Goal: Task Accomplishment & Management: Manage account settings

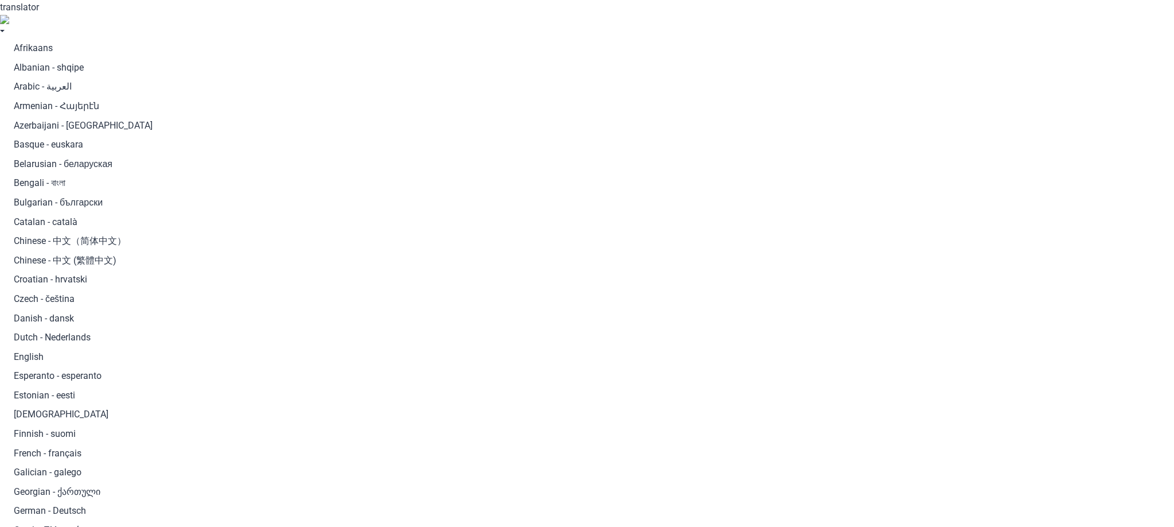
type input "s"
type input "bo"
checkbox input "true"
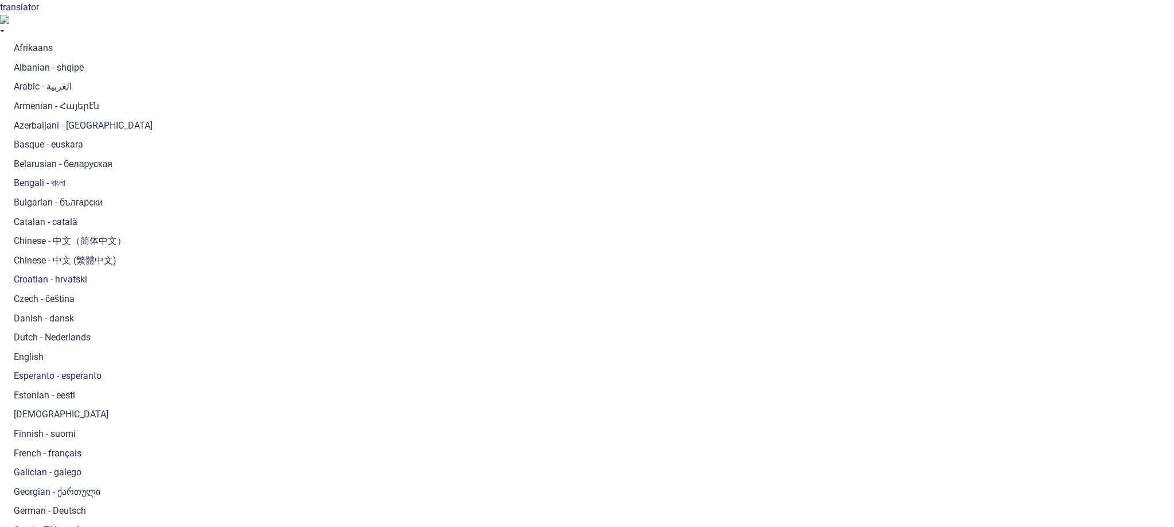
checkbox input "true"
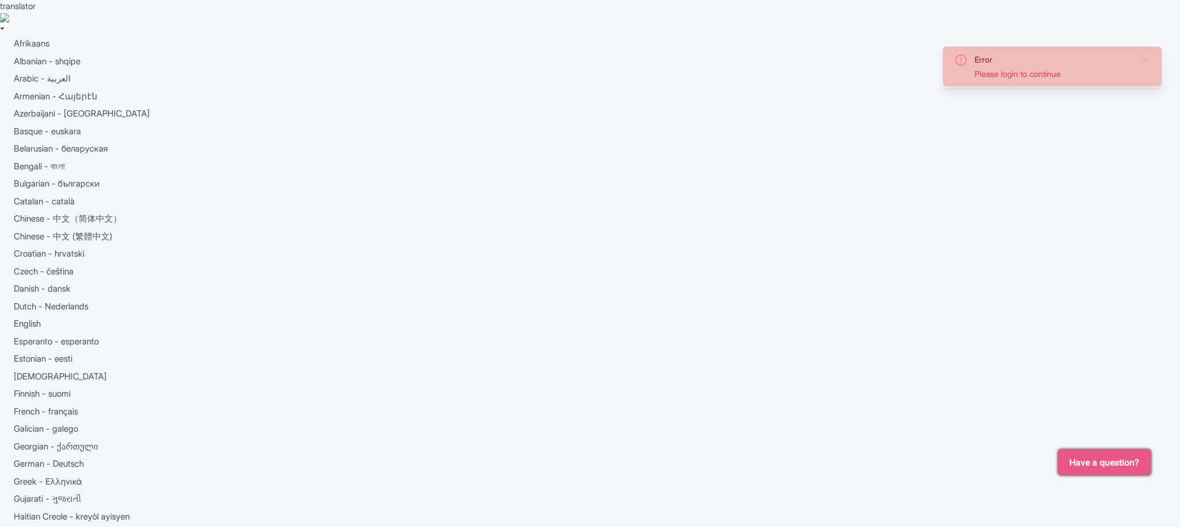
click at [1143, 60] on button "Close" at bounding box center [1145, 60] width 9 height 14
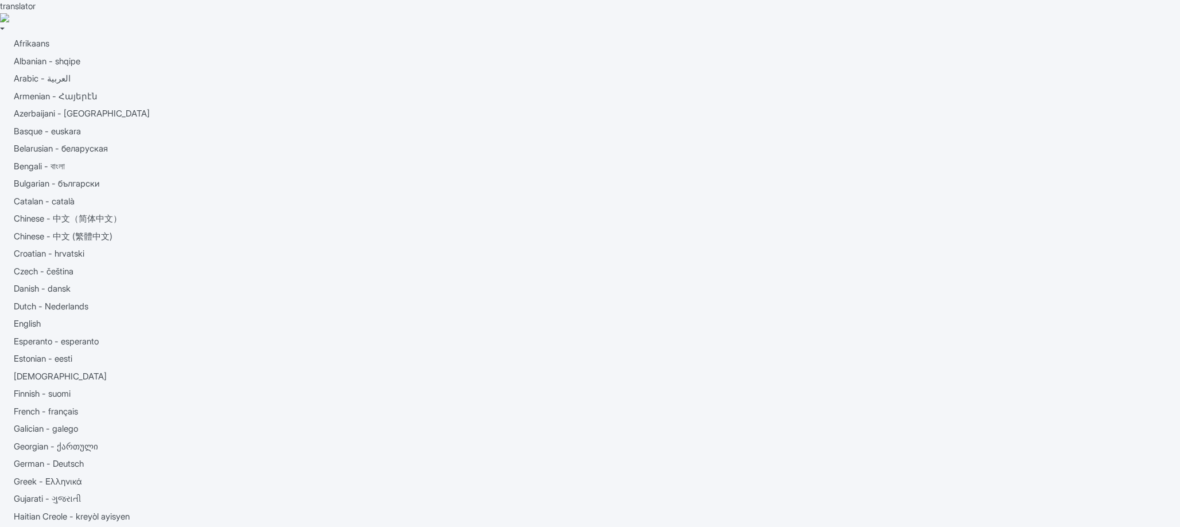
type trix-editor "<div>1-Day Hop on Hop Off City TourStart your tour at Fisherman's Wharf, one of…"
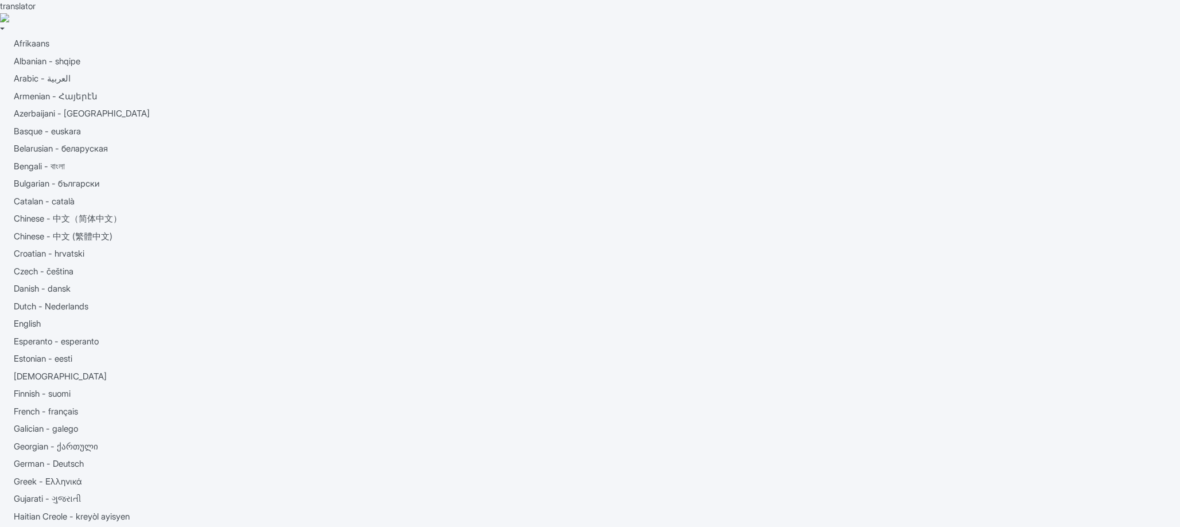
scroll to position [225, 0]
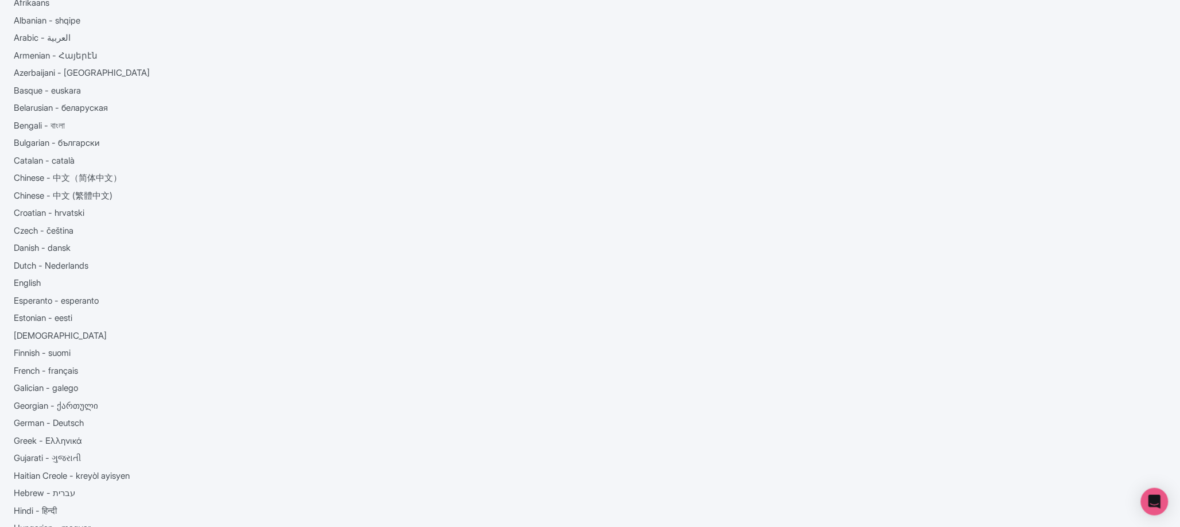
scroll to position [155, 0]
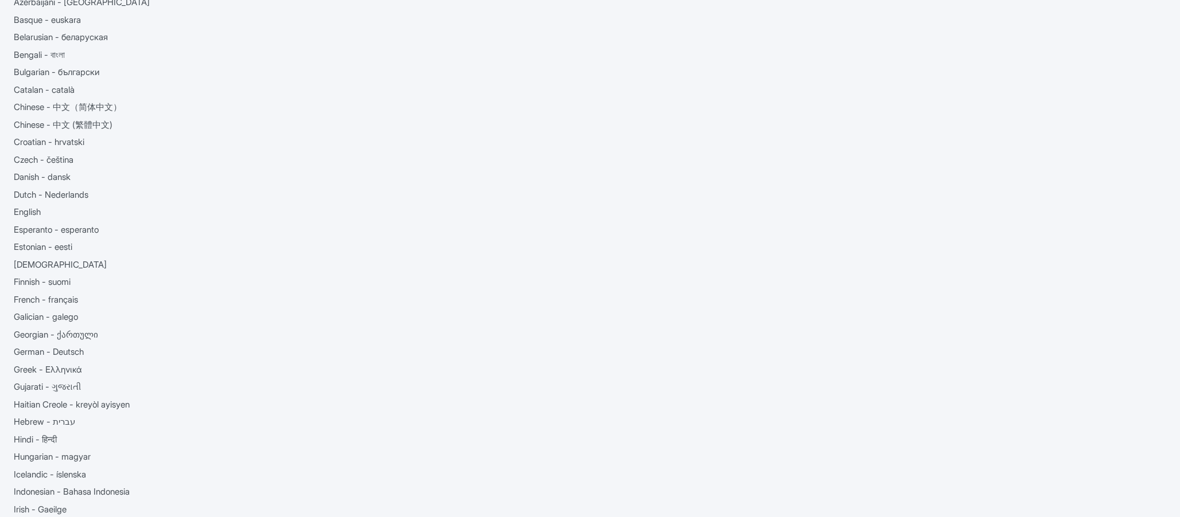
scroll to position [112, 0]
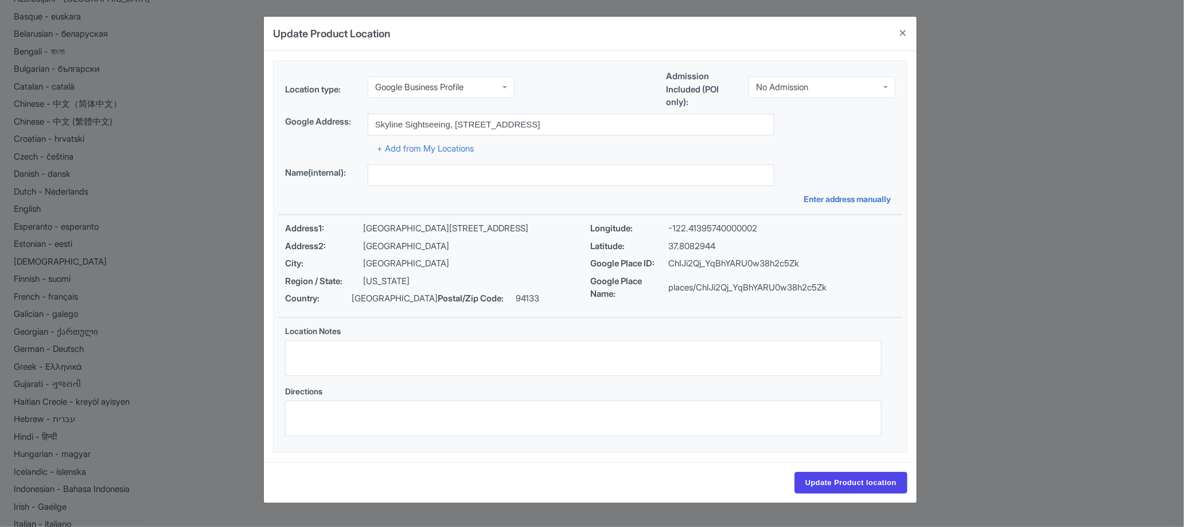
click at [548, 314] on div "Address1: Suite B 99 Jefferson Street Address2: San Francisco County City: San …" at bounding box center [590, 266] width 624 height 102
click at [1079, 267] on div "Update Product Location 20e075f3-f884-4b81-9374-0dc827a167b3 Location type: Goo…" at bounding box center [592, 263] width 1184 height 527
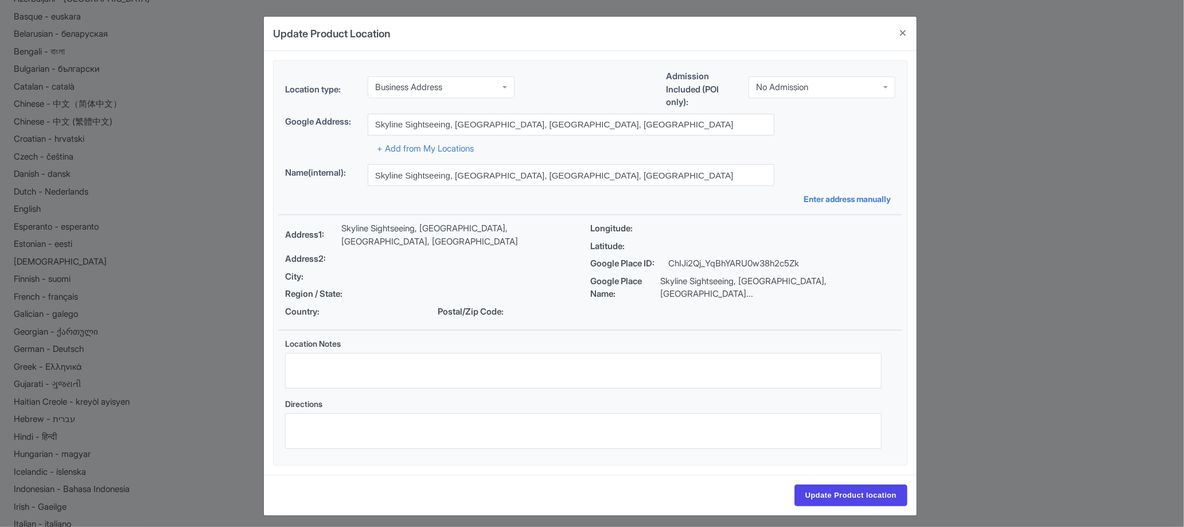
drag, startPoint x: 1000, startPoint y: 256, endPoint x: 999, endPoint y: 263, distance: 7.5
click at [999, 263] on div "Update Product Location 60189cb5-dda9-4826-9f51-4cc63337b8b5 Location type: Bus…" at bounding box center [592, 263] width 1184 height 527
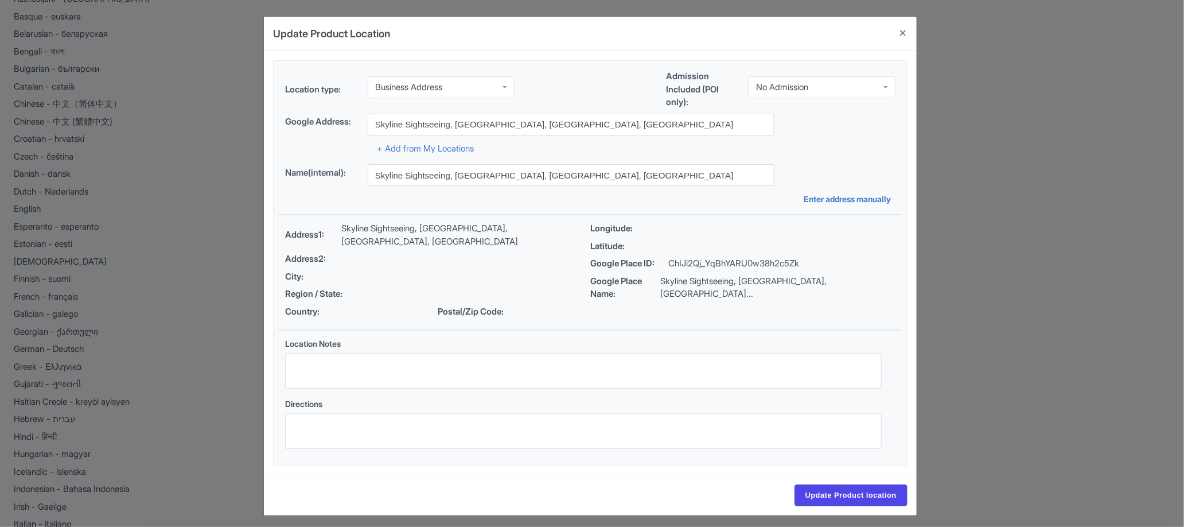
click at [1179, 274] on div "Update Product Location 60189cb5-dda9-4826-9f51-4cc63337b8b5 Location type: Bus…" at bounding box center [592, 263] width 1184 height 527
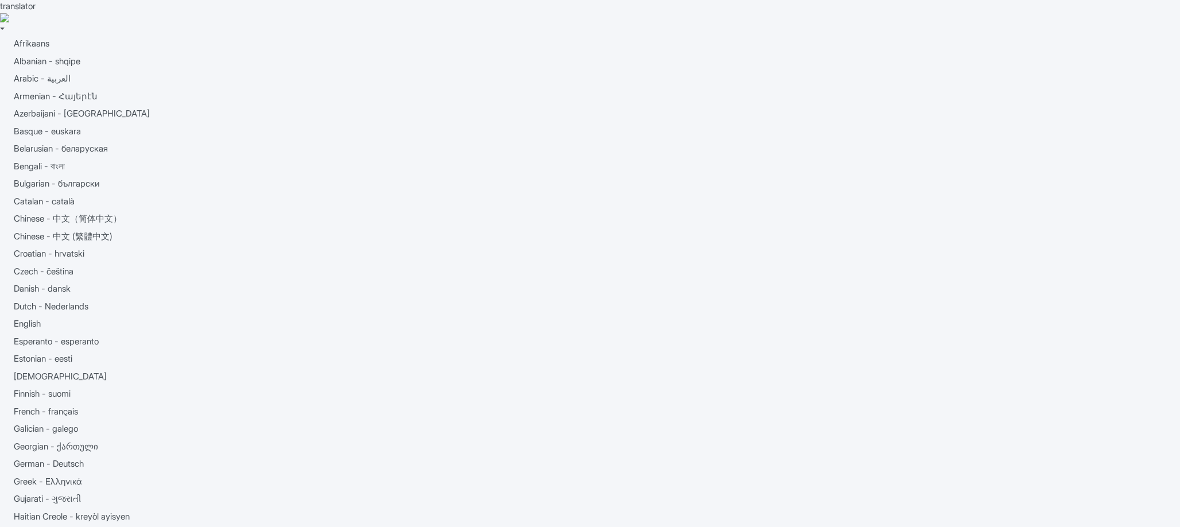
scroll to position [115, 0]
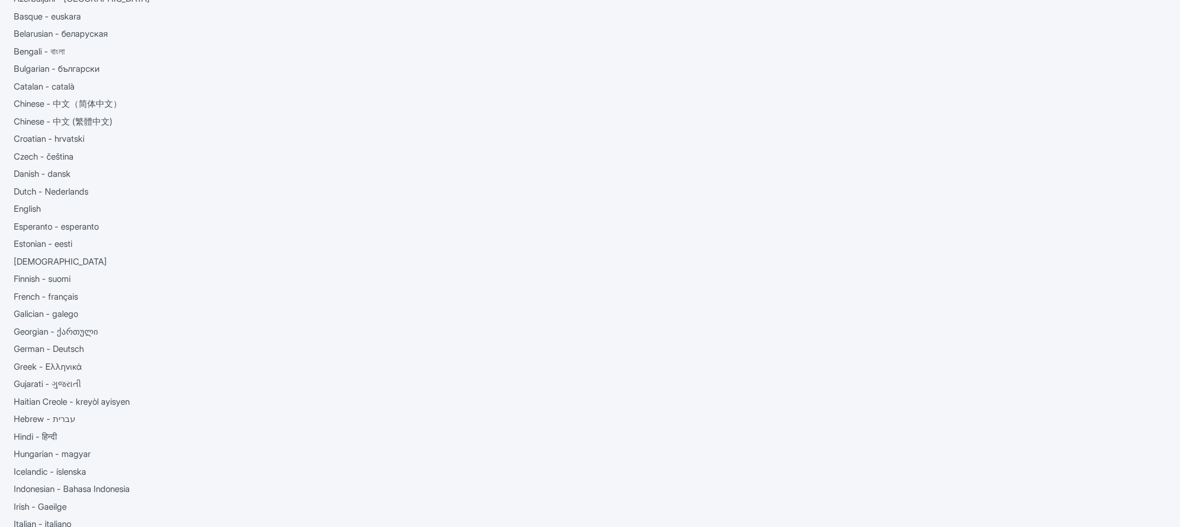
type trix-editor "<lor>5-Ips Dol si Ame Con Adip ElitSeddo eius temp in Utlaboree'd Magna, ali en…"
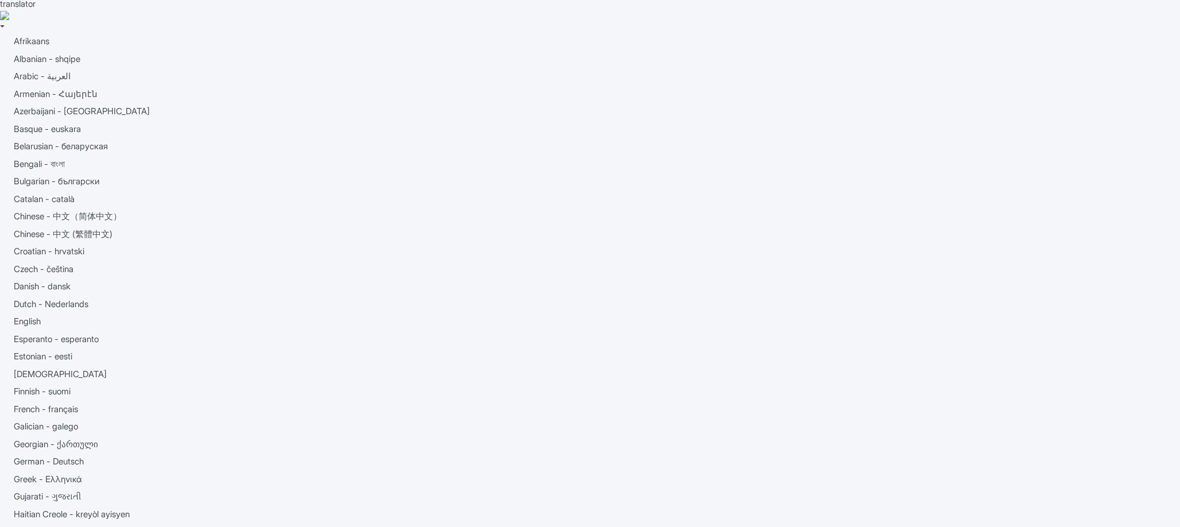
scroll to position [0, 0]
